Goal: Task Accomplishment & Management: Manage account settings

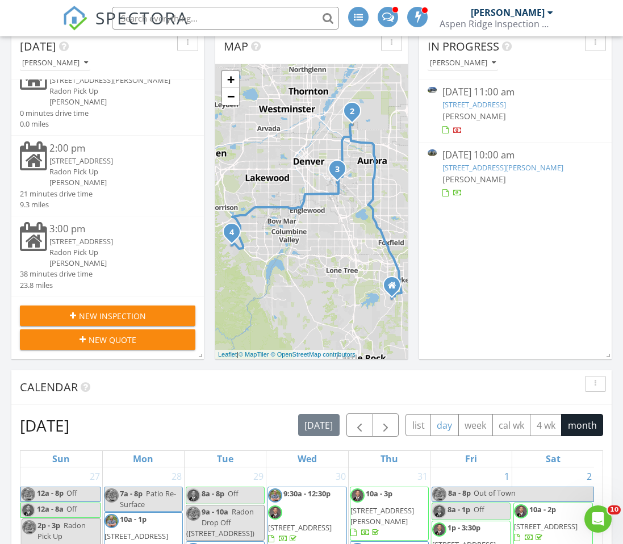
scroll to position [454, 0]
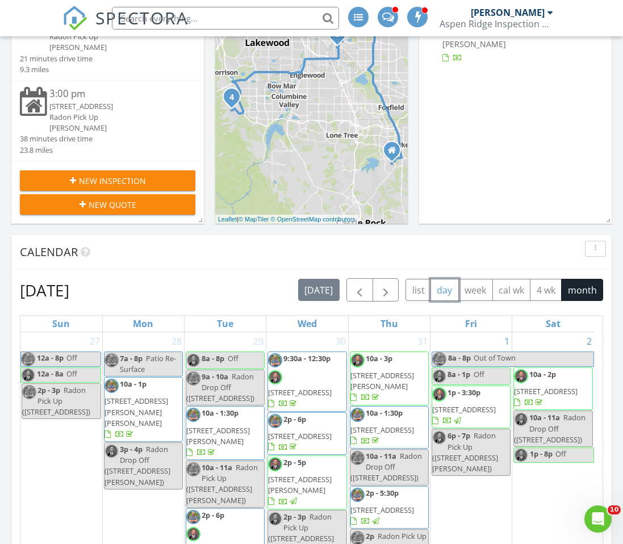
click at [449, 290] on button "day" at bounding box center [445, 290] width 28 height 22
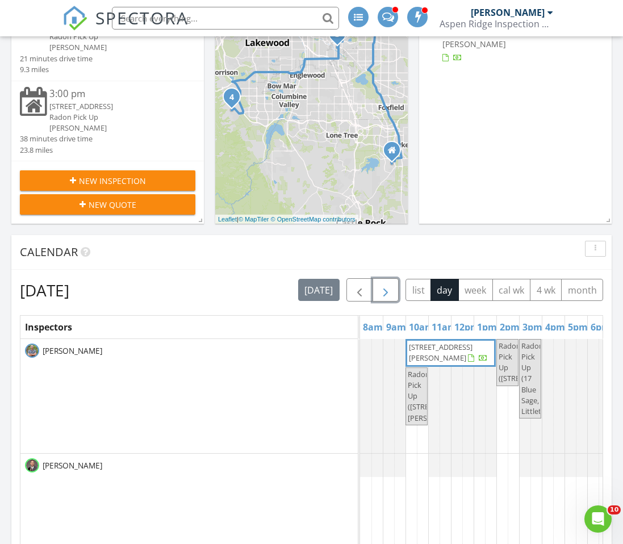
click at [385, 285] on span "button" at bounding box center [386, 290] width 14 height 14
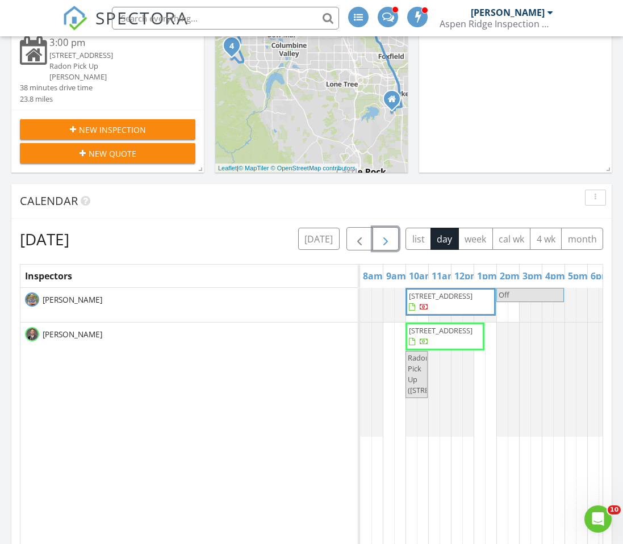
scroll to position [568, 0]
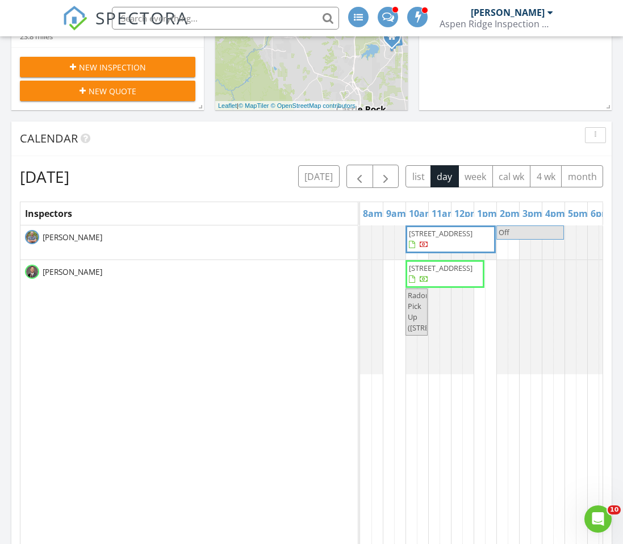
click at [441, 271] on span "942 Xenon Ct, Golden 80401" at bounding box center [441, 268] width 64 height 10
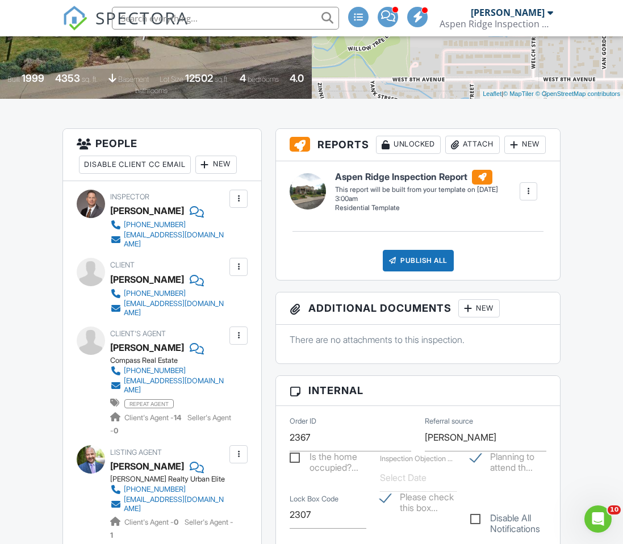
scroll to position [341, 0]
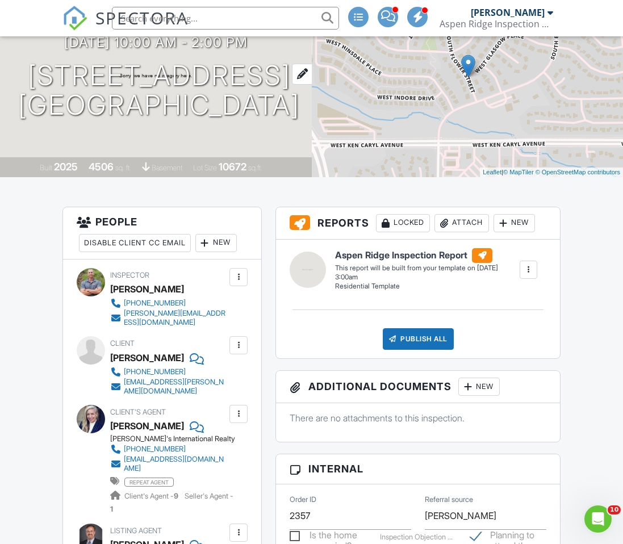
scroll to position [114, 0]
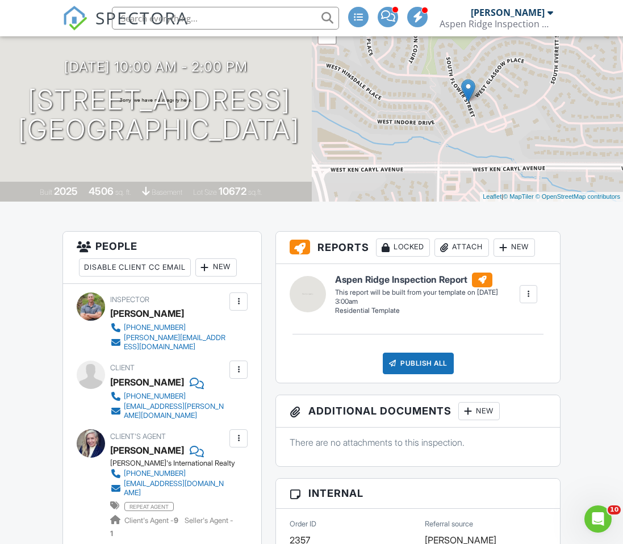
click at [515, 12] on div "[PERSON_NAME]" at bounding box center [508, 12] width 74 height 11
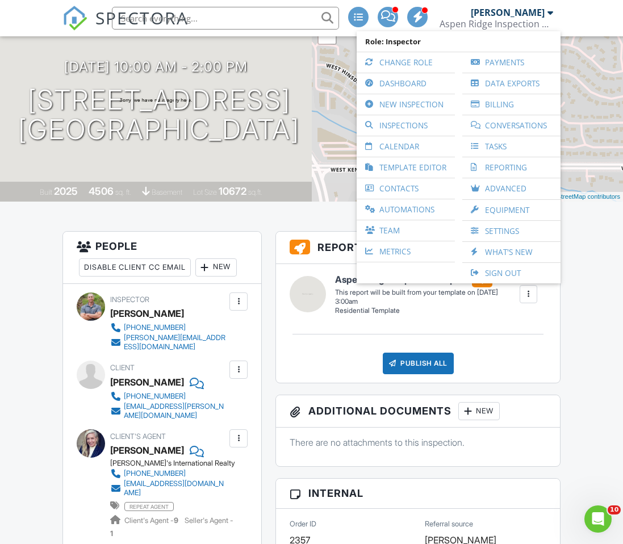
click at [501, 267] on link "Sign Out" at bounding box center [511, 273] width 87 height 20
